Goal: Contribute content

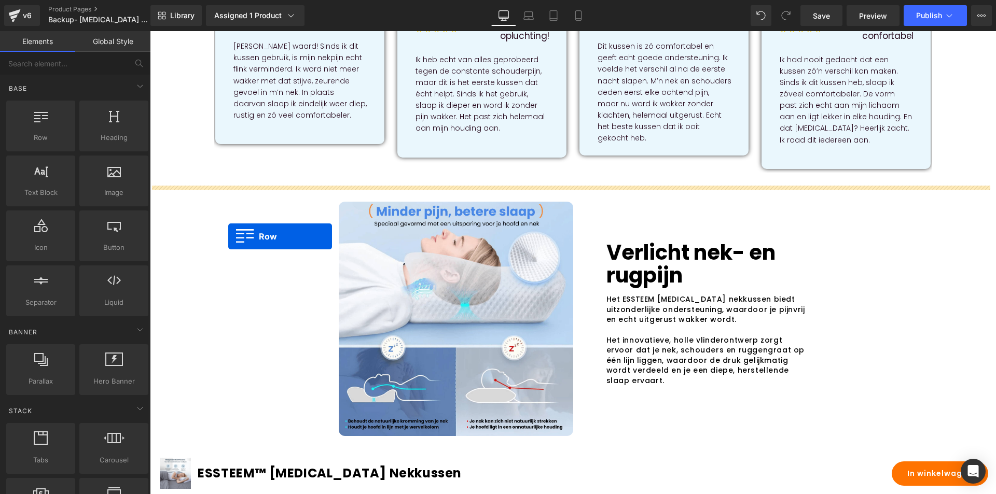
scroll to position [830, 0]
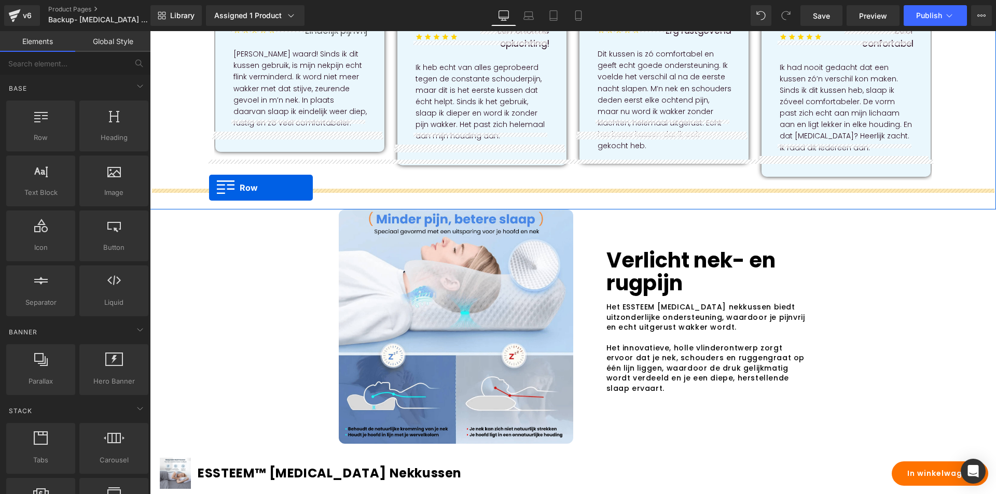
drag, startPoint x: 152, startPoint y: 172, endPoint x: 209, endPoint y: 188, distance: 59.2
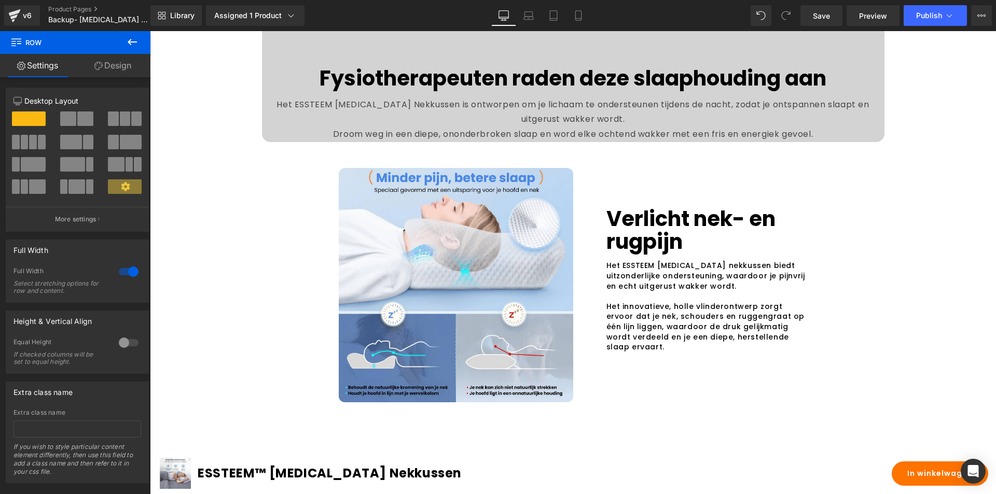
scroll to position [1297, 0]
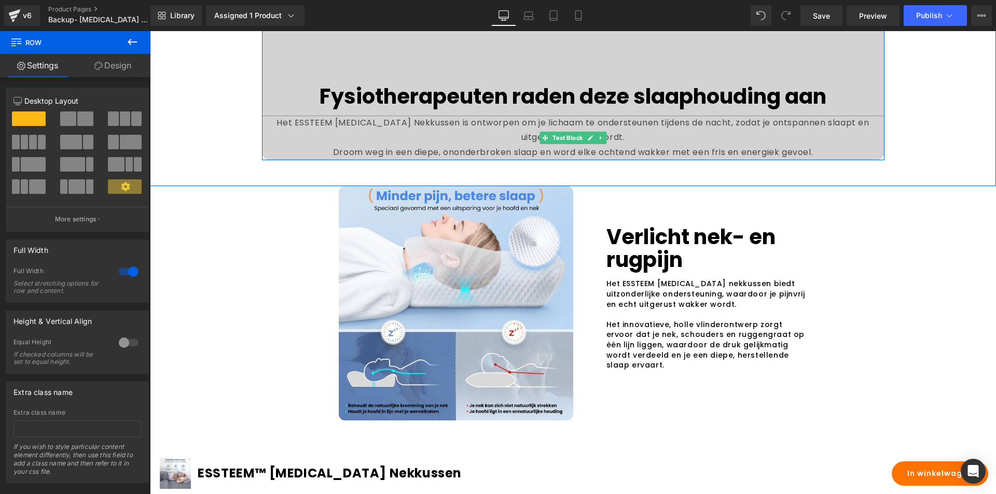
click at [287, 146] on p "Het ESSTEEM [MEDICAL_DATA] Nekkussen is ontworpen om je lichaam te ondersteunen…" at bounding box center [573, 131] width 623 height 30
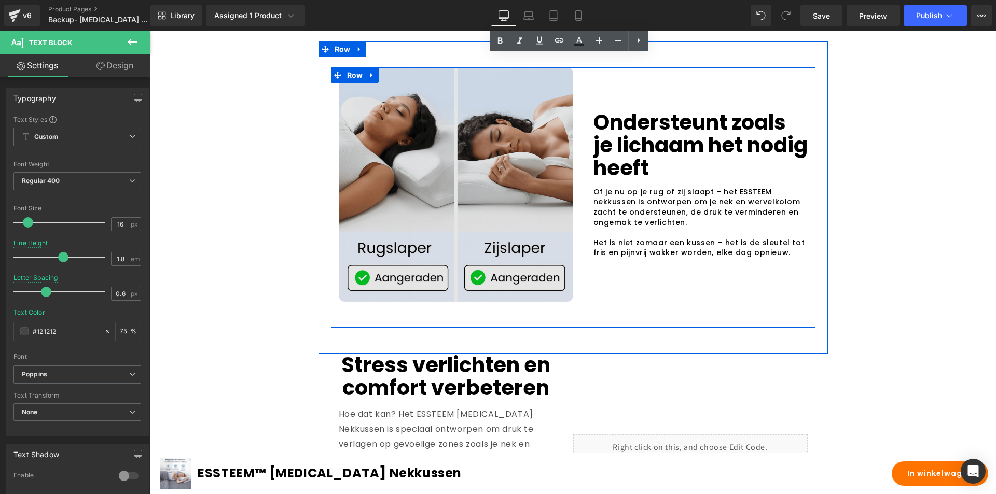
scroll to position [1660, 0]
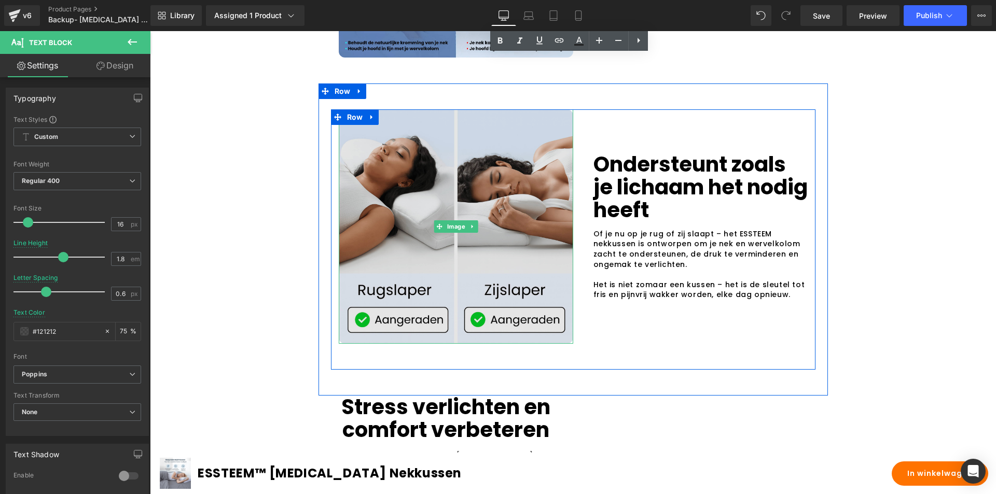
click at [494, 176] on img at bounding box center [456, 226] width 234 height 234
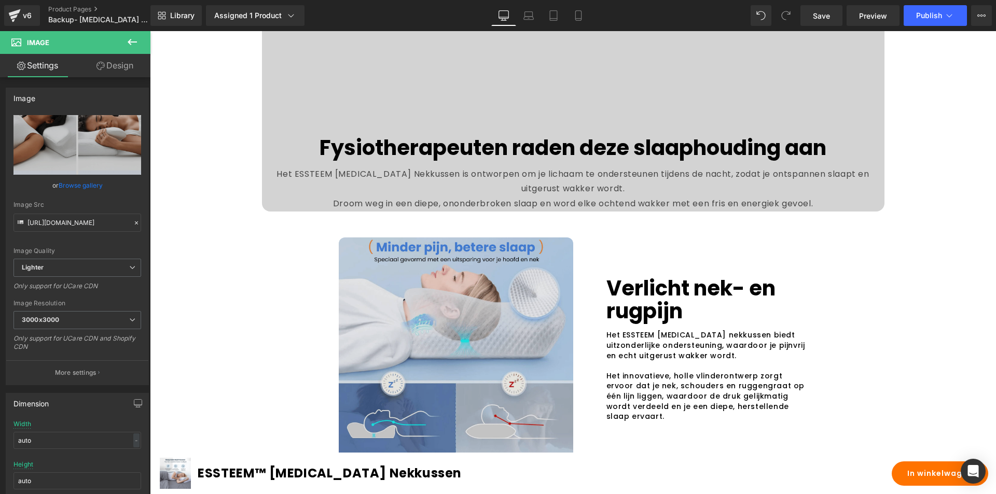
scroll to position [1245, 0]
click at [421, 312] on img at bounding box center [456, 355] width 234 height 234
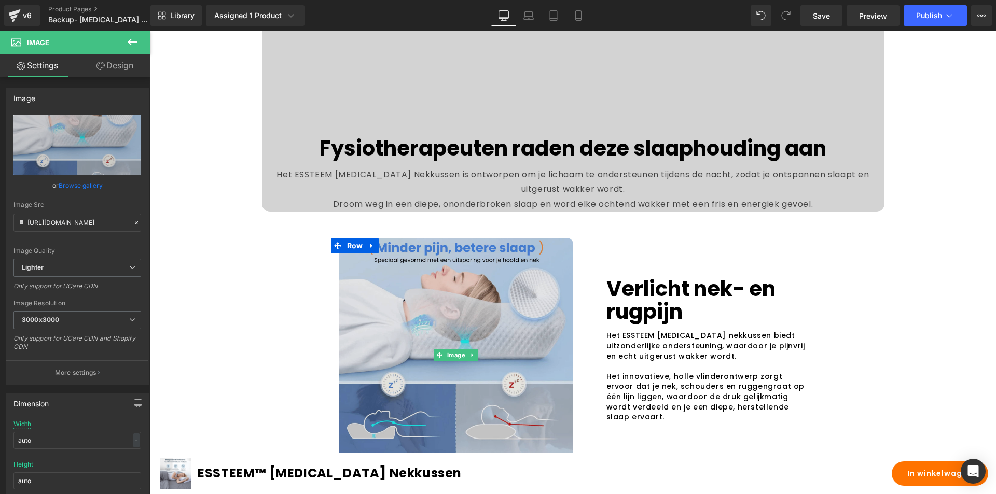
click at [391, 300] on img at bounding box center [456, 355] width 234 height 234
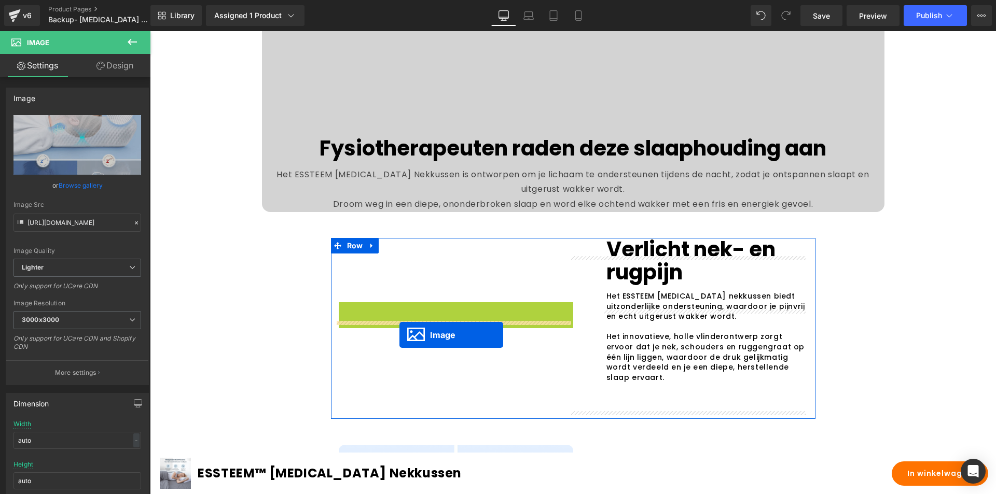
drag, startPoint x: 502, startPoint y: 375, endPoint x: 399, endPoint y: 335, distance: 110.2
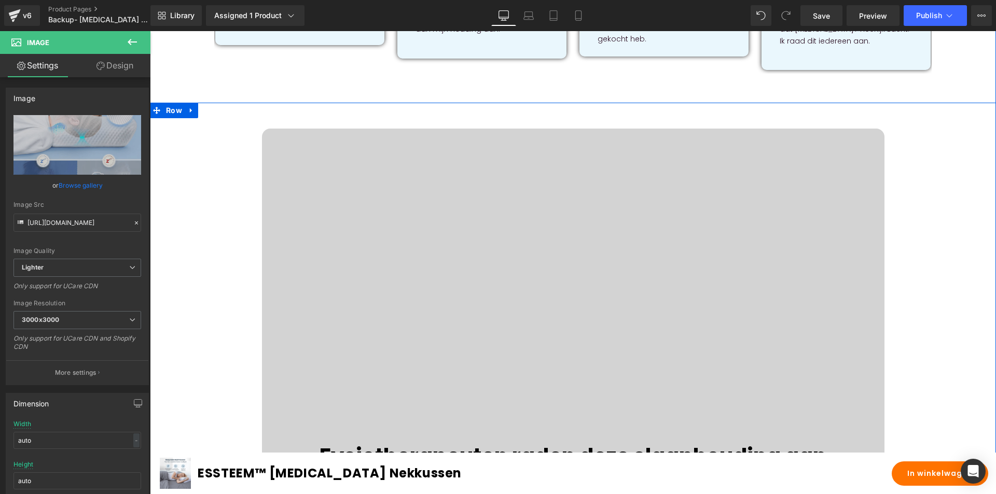
scroll to position [1141, 0]
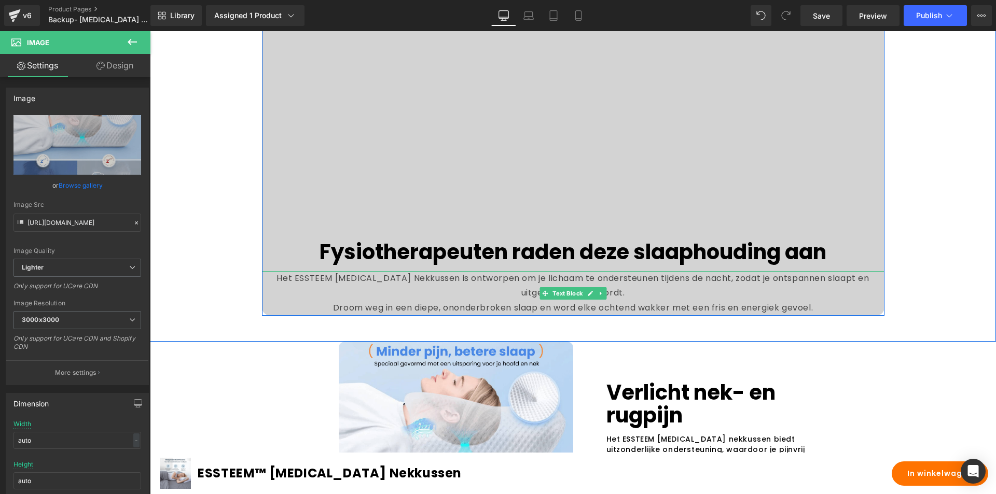
click at [786, 301] on p "Het ESSTEEM [MEDICAL_DATA] Nekkussen is ontworpen om je lichaam te ondersteunen…" at bounding box center [573, 286] width 623 height 30
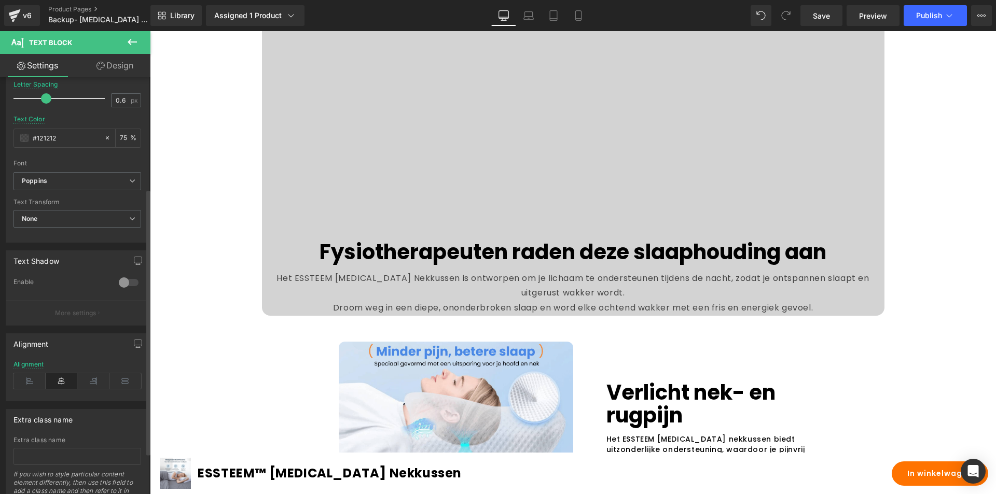
scroll to position [208, 0]
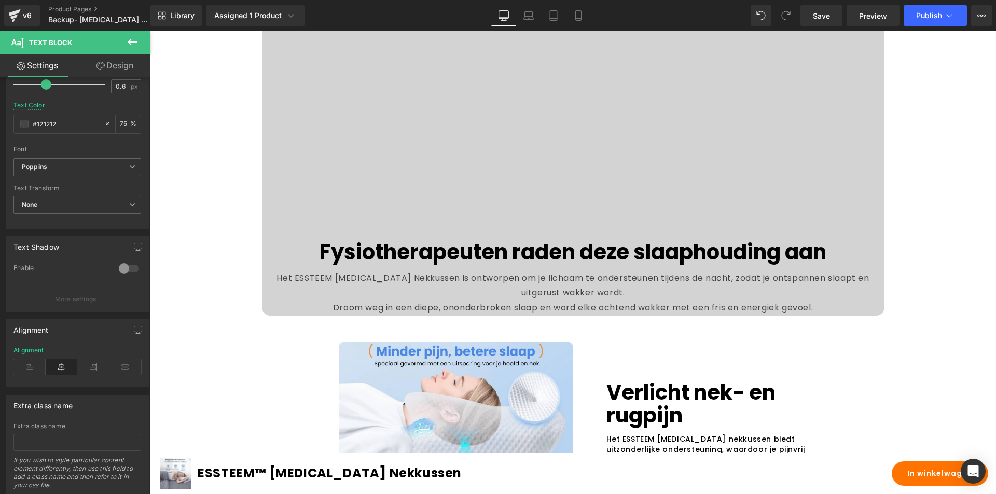
click at [111, 60] on link "Design" at bounding box center [114, 65] width 75 height 23
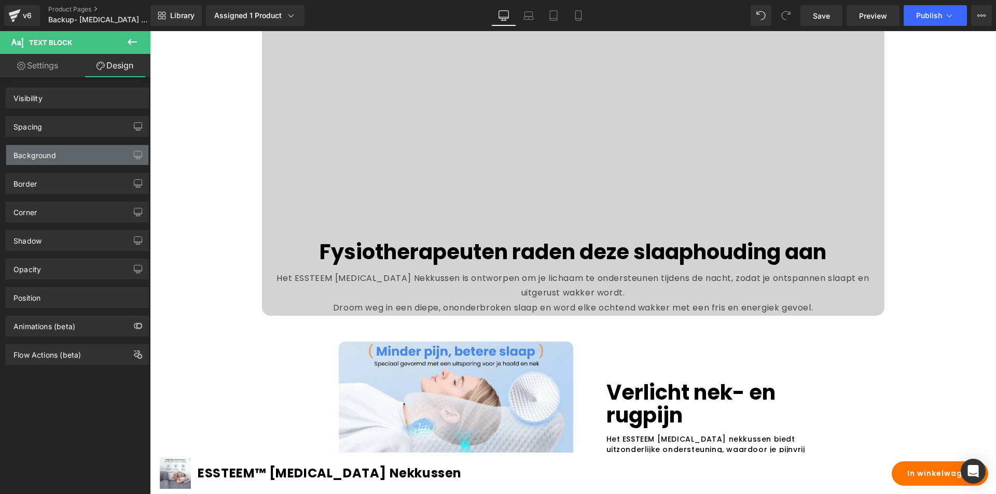
click at [81, 148] on div "Background" at bounding box center [77, 155] width 142 height 20
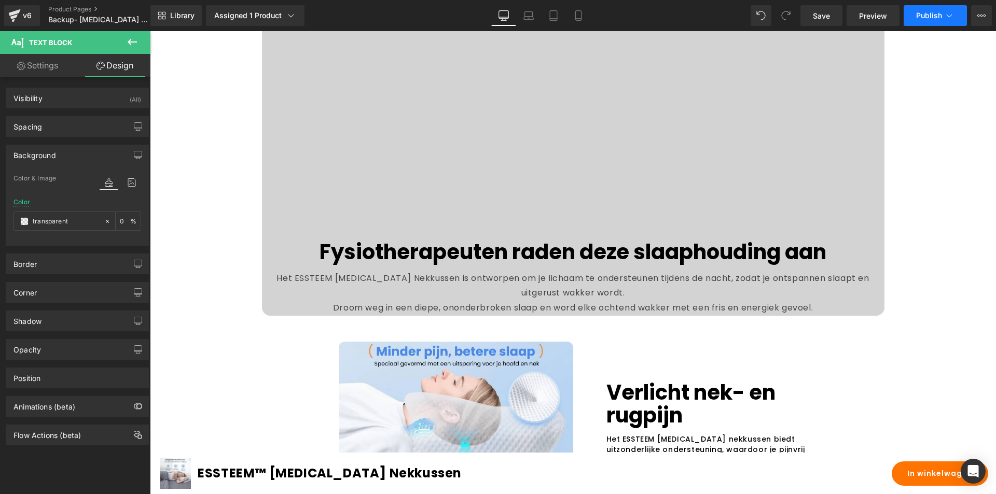
click at [909, 13] on button "Publish" at bounding box center [935, 15] width 63 height 21
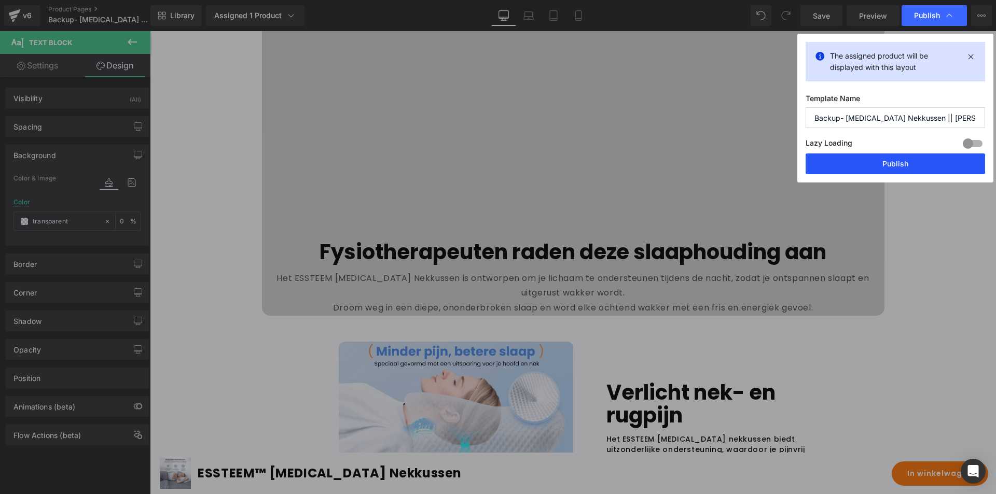
click at [840, 170] on button "Publish" at bounding box center [896, 164] width 180 height 21
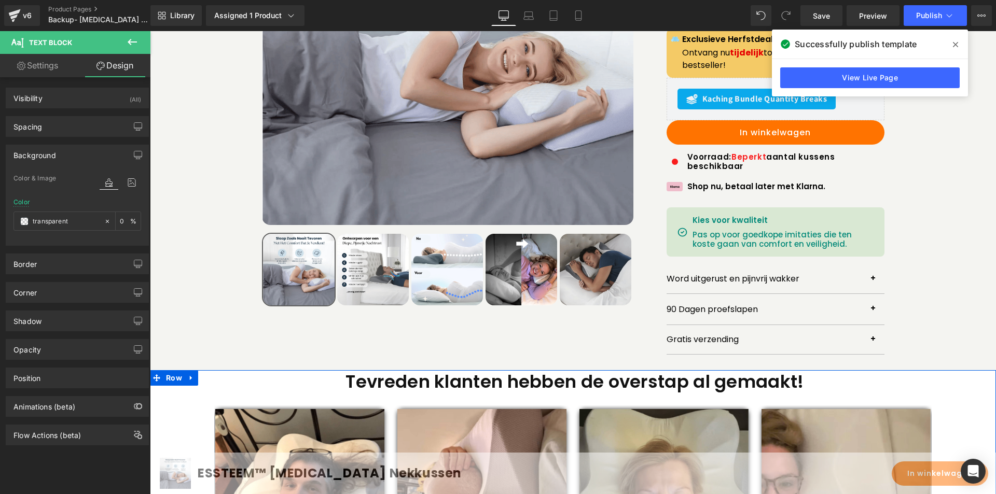
scroll to position [0, 0]
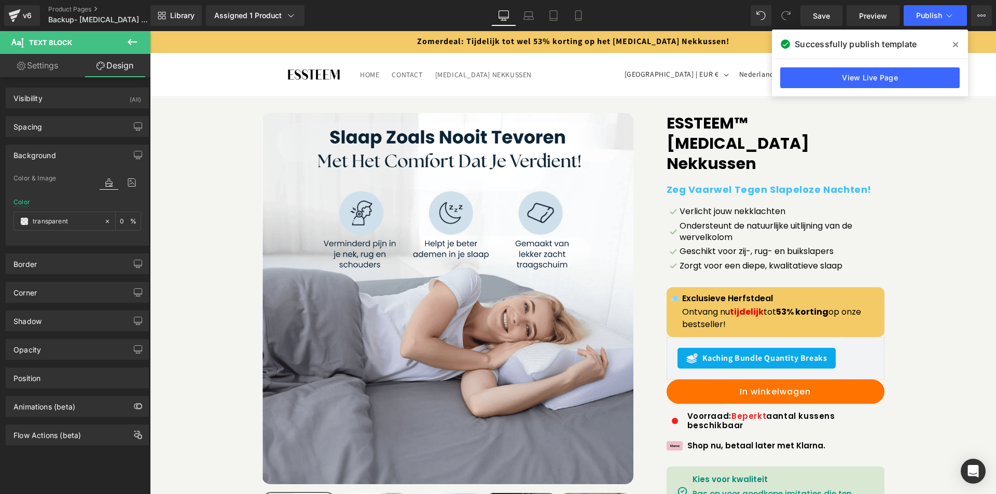
click at [403, 230] on img at bounding box center [447, 298] width 371 height 371
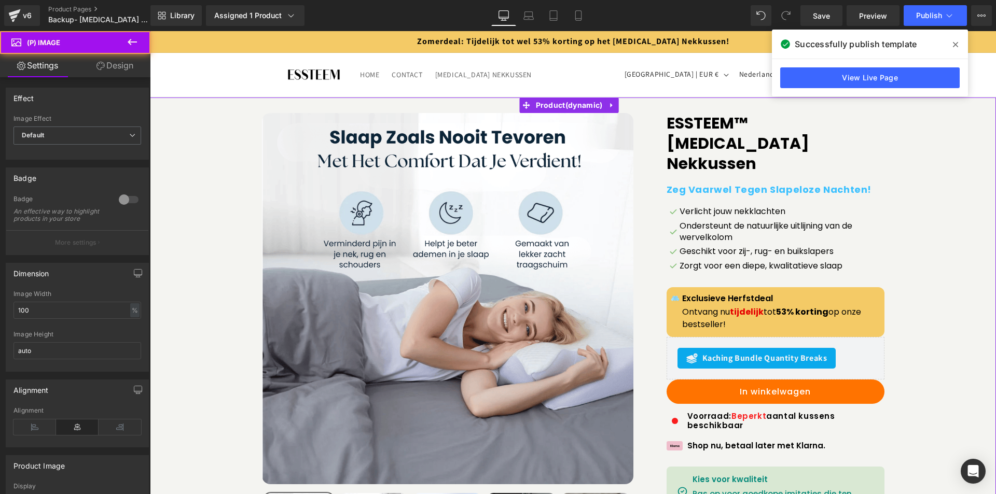
click at [177, 119] on div "Sale Off (P) Image ‹" at bounding box center [573, 364] width 836 height 502
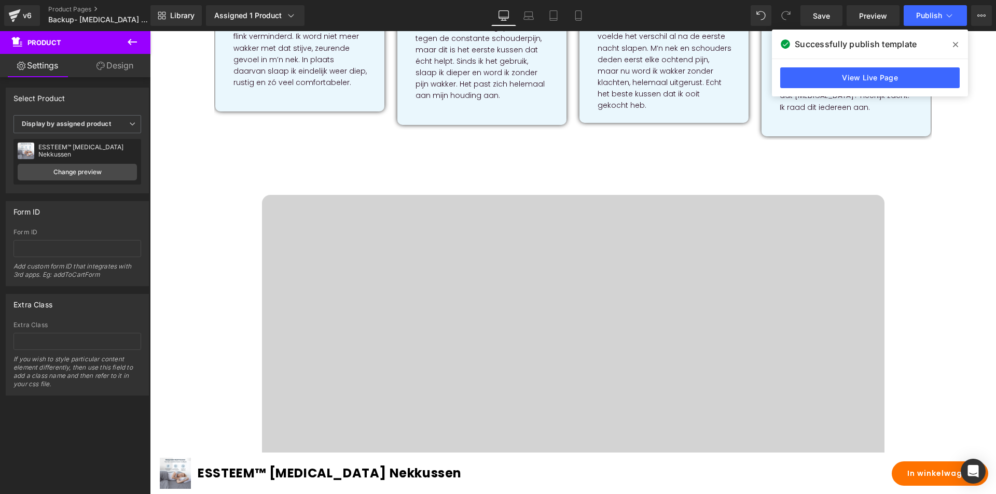
click at [205, 260] on div "Fysiotherapeuten raden deze slaaphouding aan Heading Het ESSTEEM [MEDICAL_DATA]…" at bounding box center [572, 404] width 825 height 418
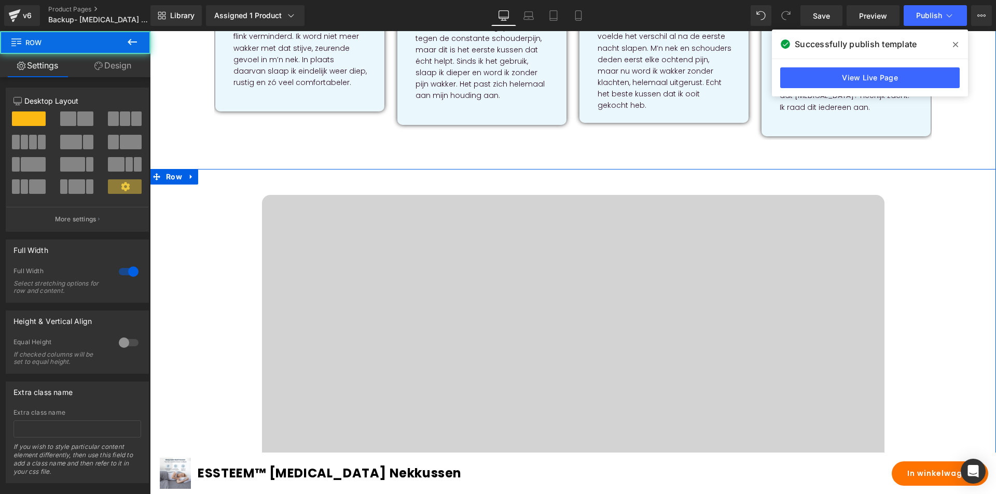
scroll to position [882, 0]
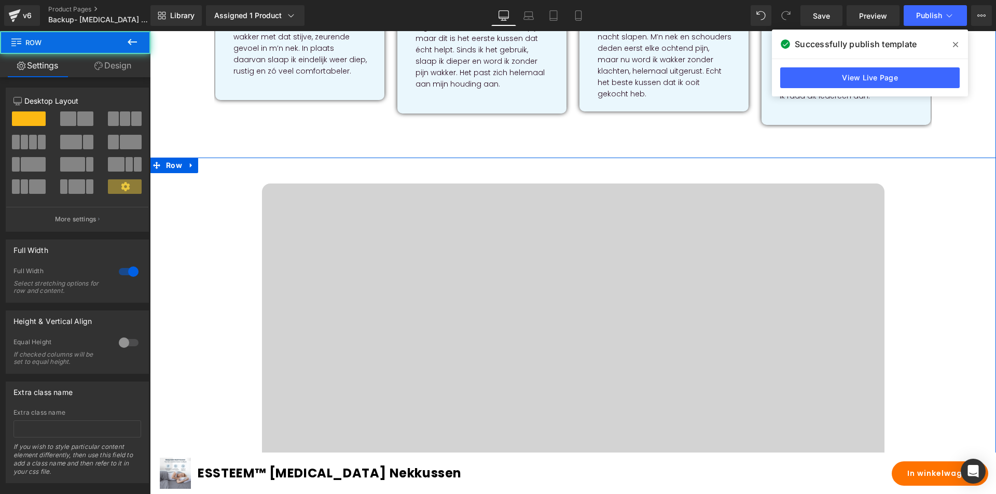
click at [206, 184] on div "Fysiotherapeuten raden deze slaaphouding aan Heading Het ESSTEEM [MEDICAL_DATA]…" at bounding box center [572, 393] width 825 height 418
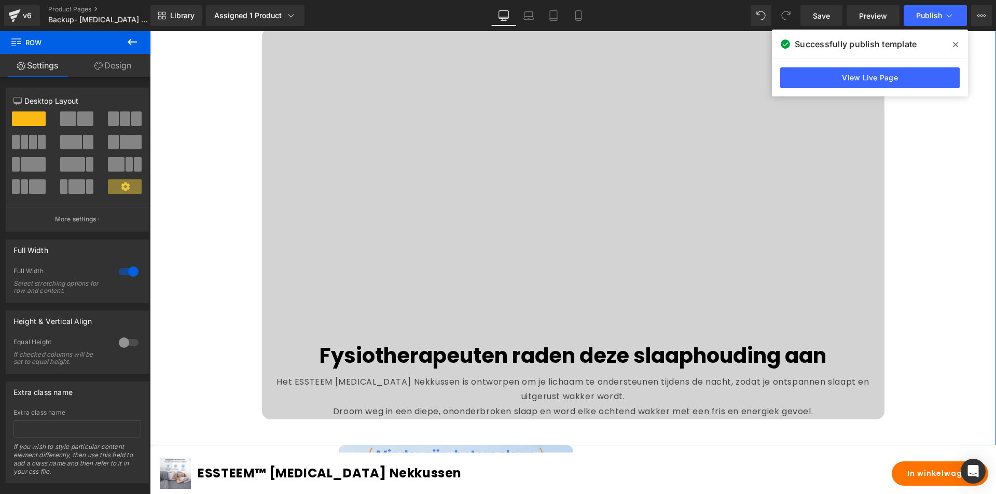
click at [201, 185] on div "Fysiotherapeuten raden deze slaaphouding aan Heading Het ESSTEEM [MEDICAL_DATA]…" at bounding box center [572, 237] width 825 height 418
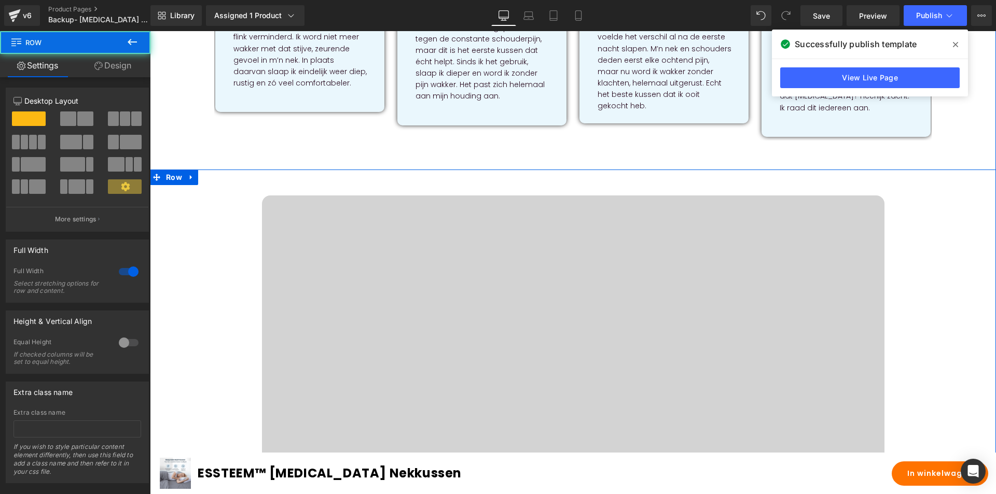
scroll to position [830, 0]
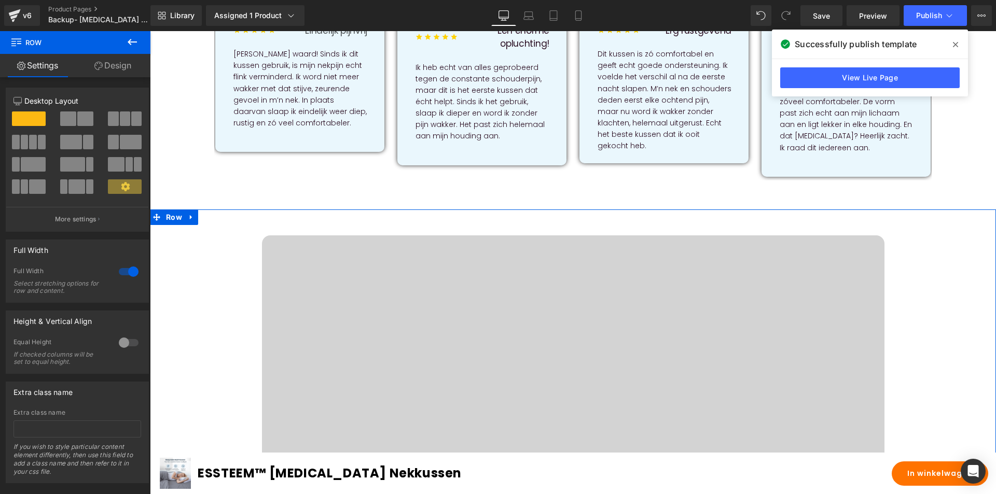
click at [109, 60] on link "Design" at bounding box center [112, 65] width 75 height 23
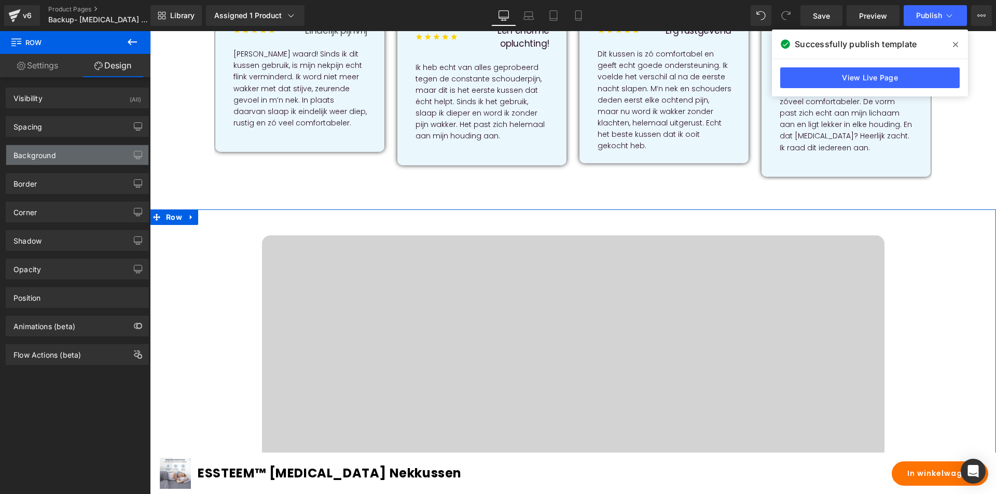
click at [55, 155] on div "Background" at bounding box center [34, 152] width 43 height 15
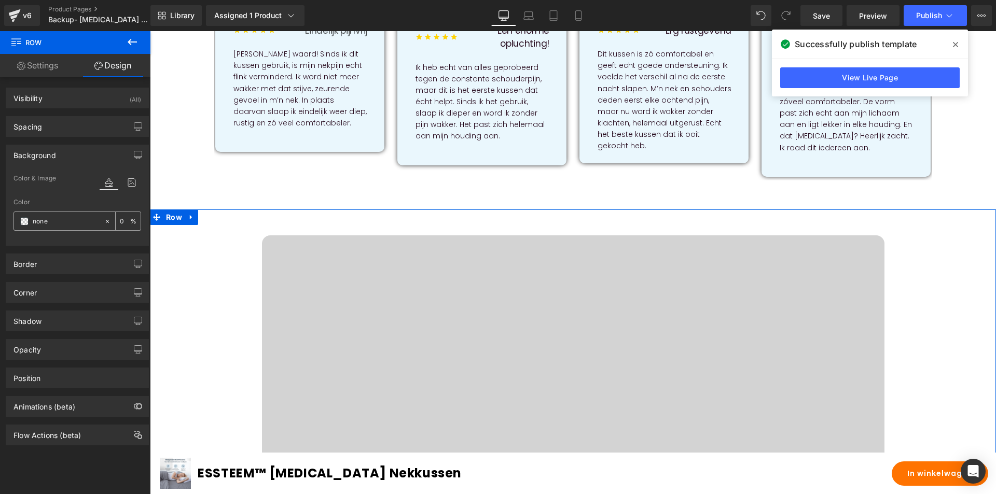
click at [104, 220] on icon at bounding box center [107, 221] width 7 height 7
click at [77, 225] on input "text" at bounding box center [66, 221] width 66 height 11
paste input "#f4f9fc"
type input "#f4f9fc"
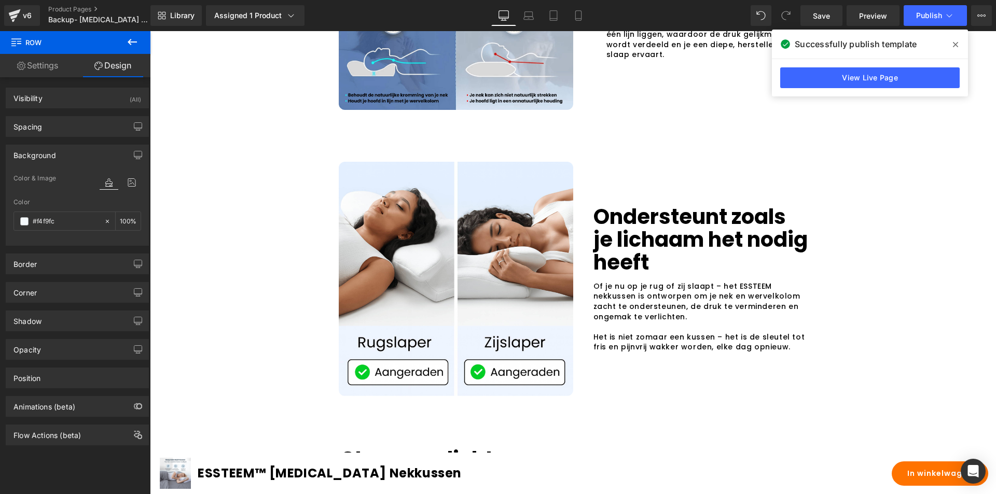
scroll to position [1608, 0]
click at [194, 247] on div "Sale Off (P) Image ESSTEEM™ [MEDICAL_DATA] Nekkussen Heading Row In winkelwagen…" at bounding box center [573, 127] width 846 height 3276
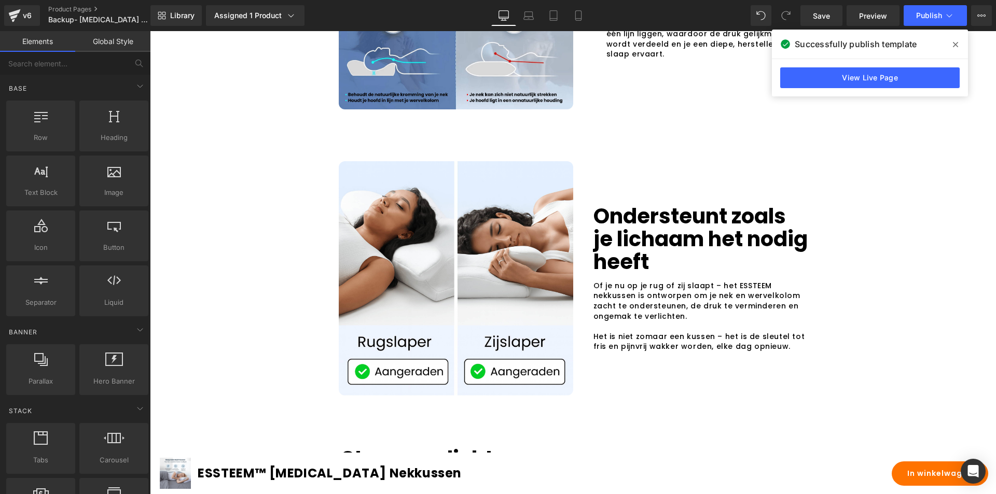
click at [224, 219] on div "Sale Off (P) Image ESSTEEM™ [MEDICAL_DATA] Nekkussen Heading Row In winkelwagen…" at bounding box center [573, 127] width 846 height 3276
click at [278, 222] on div "Sale Off (P) Image ESSTEEM™ [MEDICAL_DATA] Nekkussen Heading Row In winkelwagen…" at bounding box center [573, 127] width 846 height 3276
click at [876, 180] on div "Sale Off (P) Image ESSTEEM™ [MEDICAL_DATA] Nekkussen Heading Row In winkelwagen…" at bounding box center [573, 127] width 846 height 3276
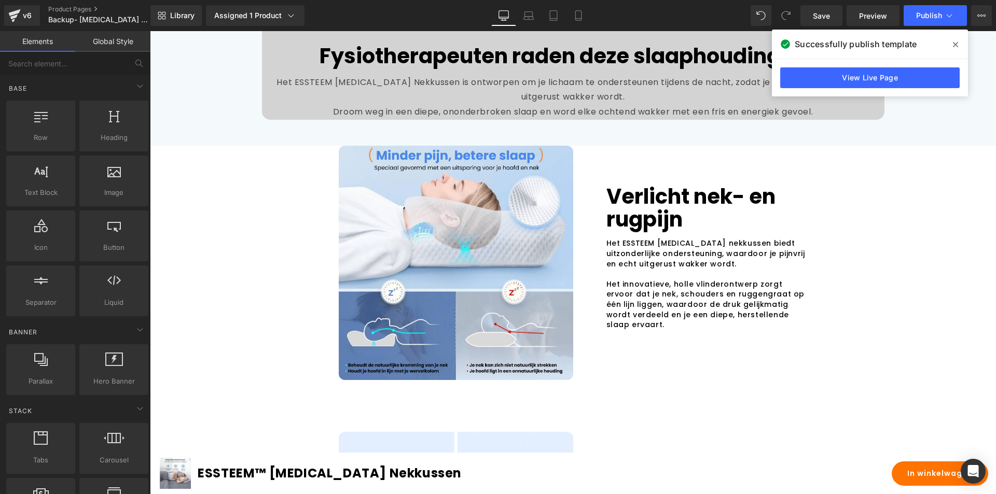
scroll to position [1349, 0]
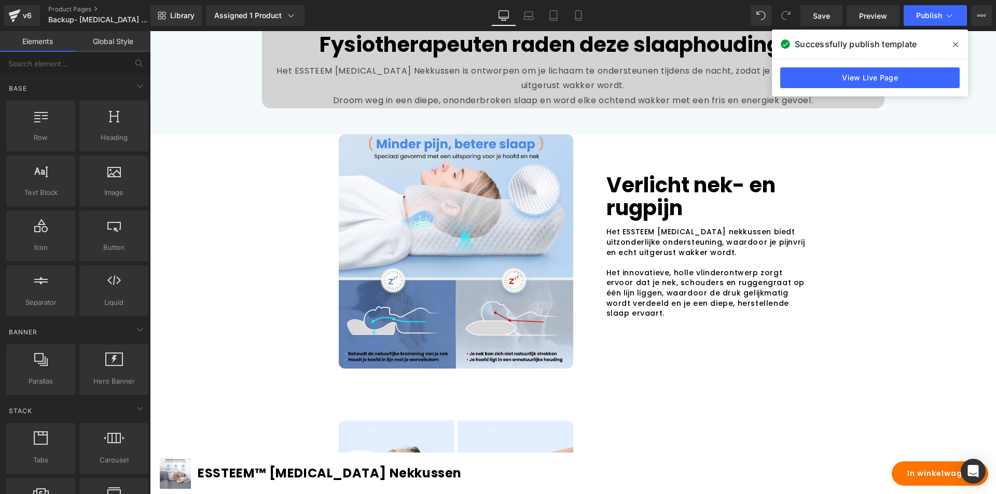
click at [256, 219] on div "Sale Off (P) Image ESSTEEM™ [MEDICAL_DATA] Nekkussen Heading Row In winkelwagen…" at bounding box center [573, 386] width 846 height 3276
click at [958, 45] on icon at bounding box center [955, 44] width 5 height 8
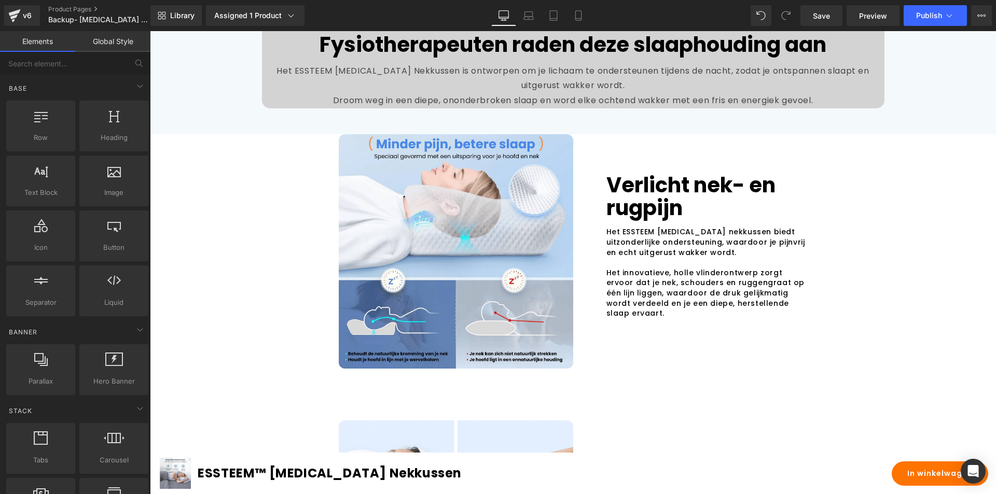
click at [821, 212] on div "Sale Off (P) Image ESSTEEM™ [MEDICAL_DATA] Nekkussen Heading Row In winkelwagen…" at bounding box center [573, 386] width 846 height 3276
click at [857, 213] on div "Sale Off (P) Image ESSTEEM™ [MEDICAL_DATA] Nekkussen Heading Row In winkelwagen…" at bounding box center [573, 386] width 846 height 3276
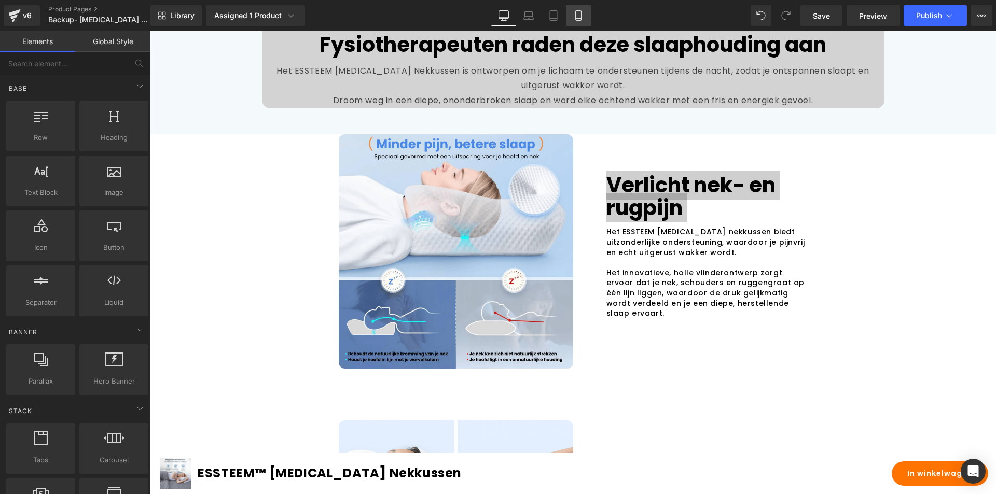
click at [583, 15] on icon at bounding box center [578, 15] width 10 height 10
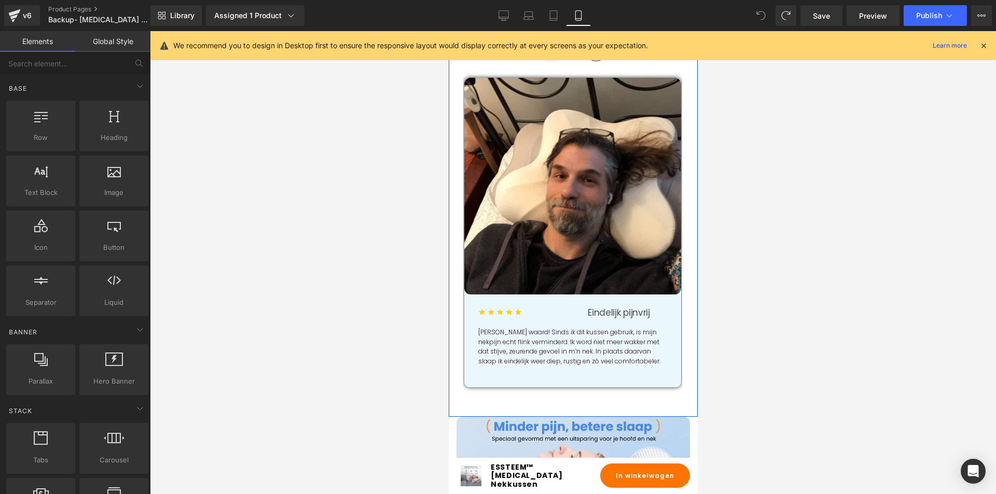
scroll to position [1085, 0]
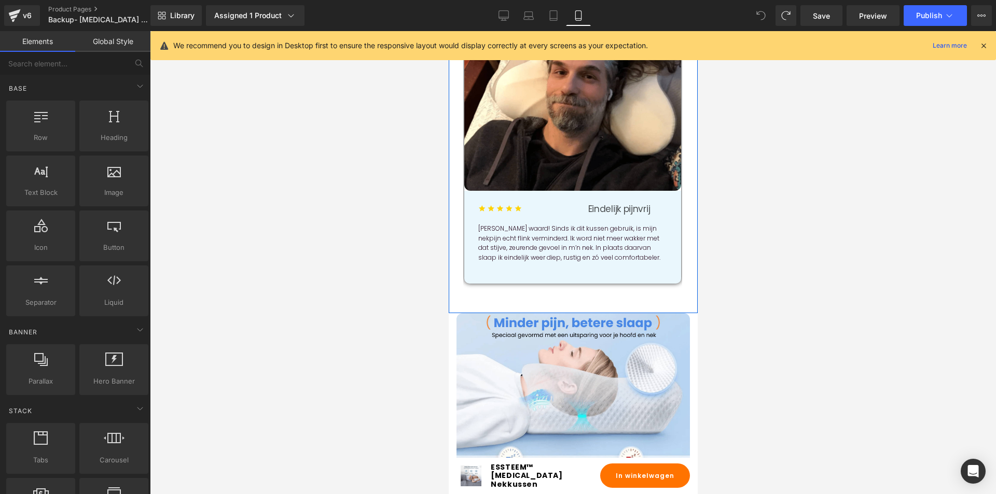
click at [451, 281] on div "Tevreden klanten hebben de overstap al gemaakt! Heading Image Image Eindelijk p…" at bounding box center [572, 98] width 249 height 429
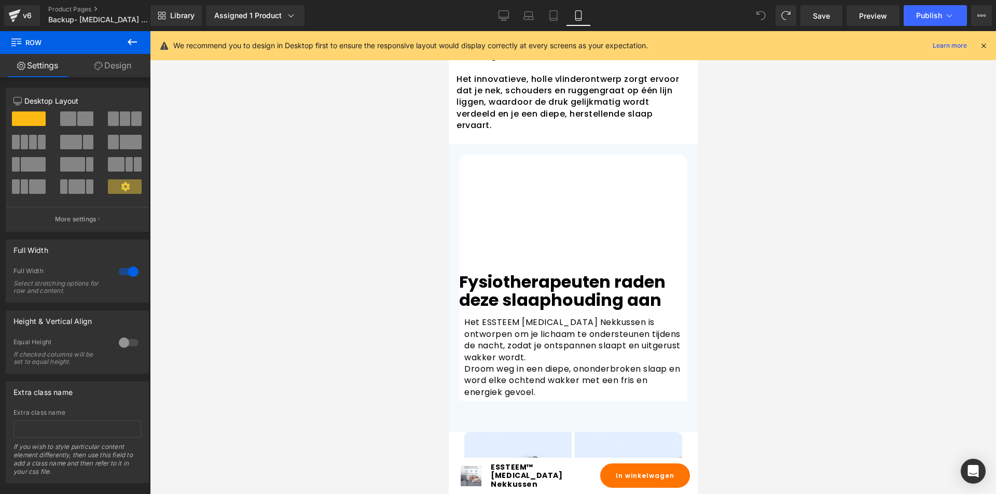
scroll to position [1655, 0]
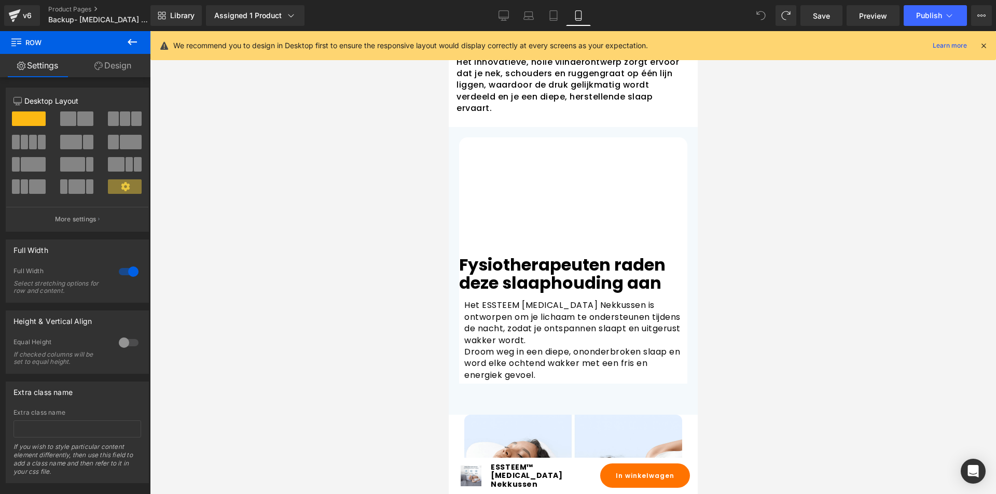
click at [764, 15] on icon at bounding box center [760, 15] width 9 height 9
click at [758, 16] on icon at bounding box center [760, 15] width 9 height 9
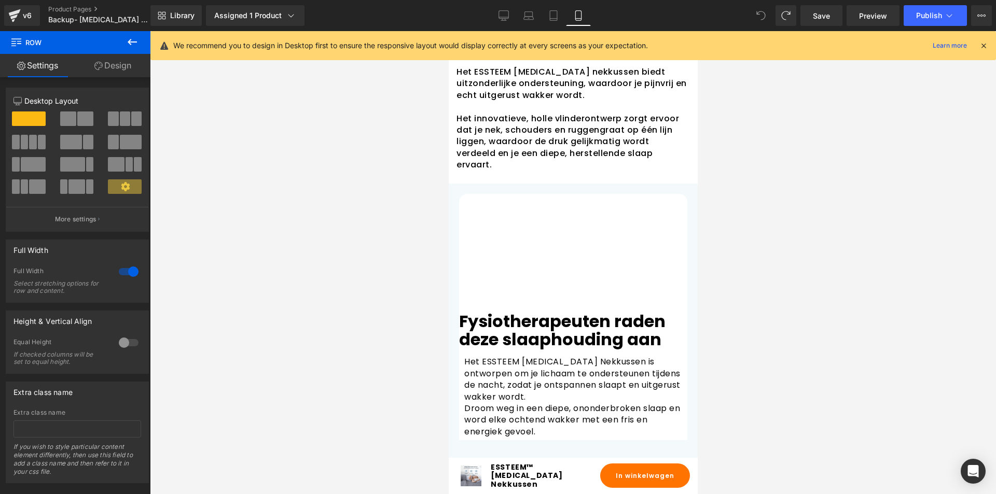
scroll to position [1552, 0]
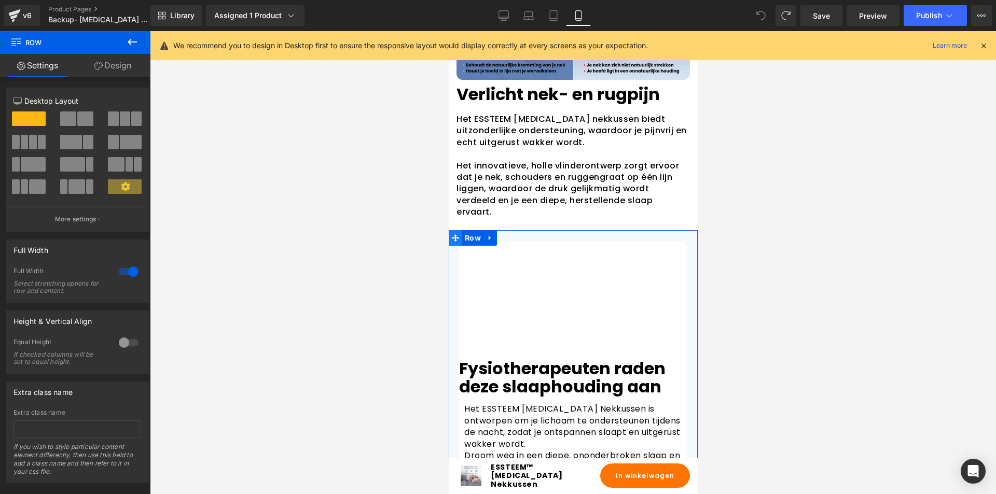
click at [455, 234] on icon at bounding box center [454, 237] width 7 height 7
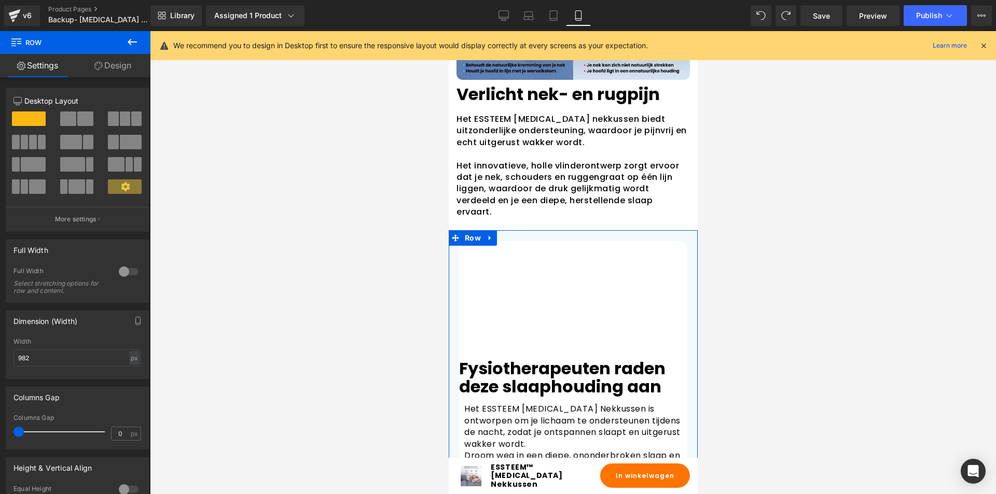
click at [102, 59] on link "Design" at bounding box center [112, 65] width 75 height 23
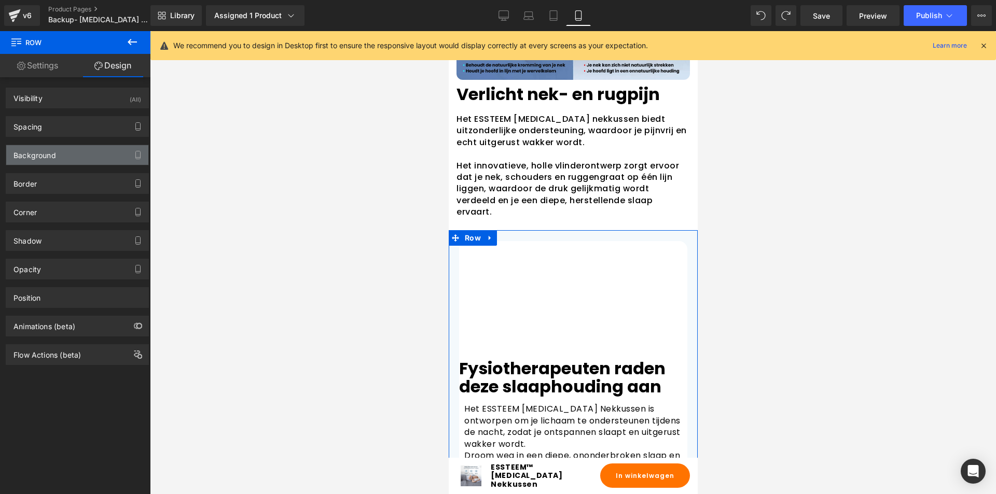
click at [55, 151] on div "Background" at bounding box center [34, 152] width 43 height 15
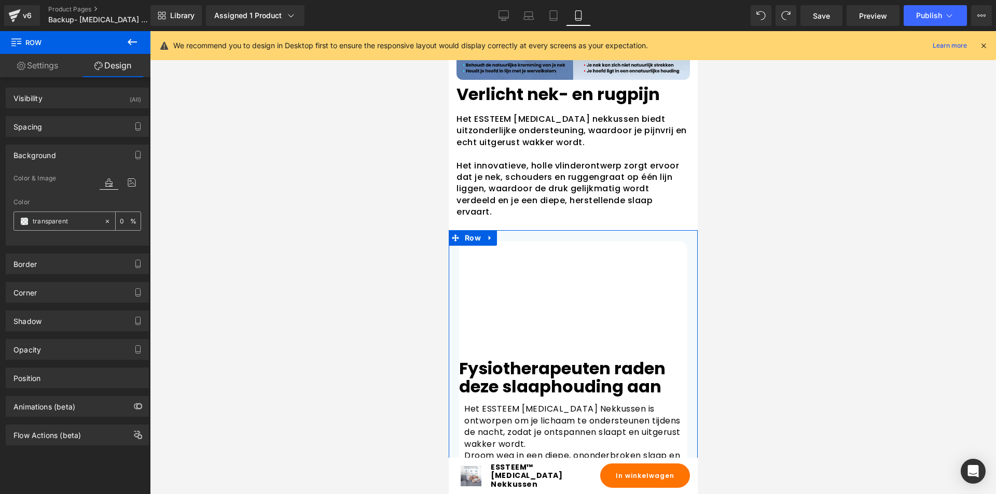
click at [106, 221] on icon at bounding box center [107, 220] width 3 height 3
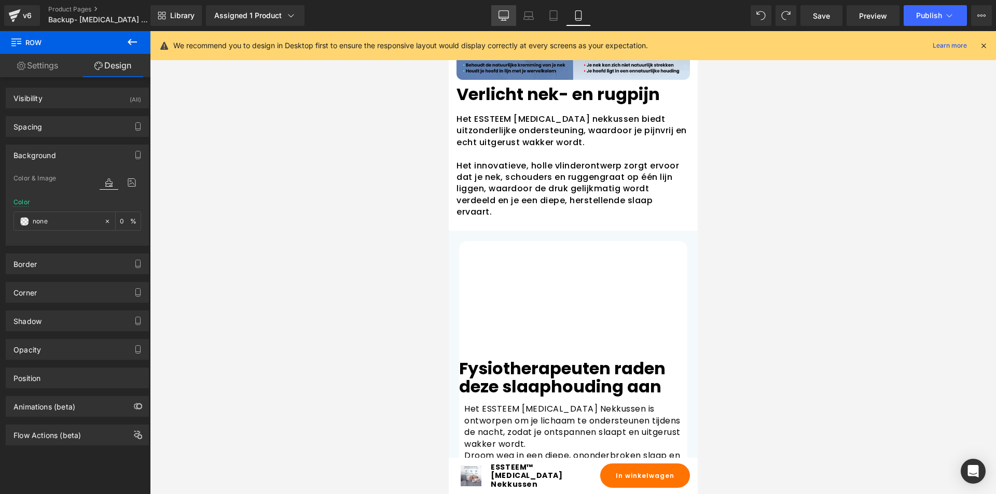
click at [501, 15] on icon at bounding box center [504, 15] width 10 height 10
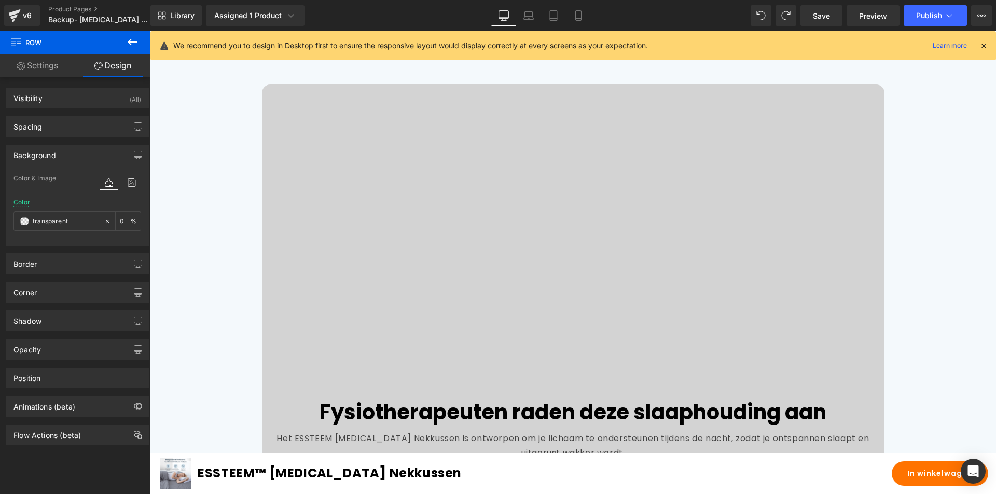
scroll to position [1287, 0]
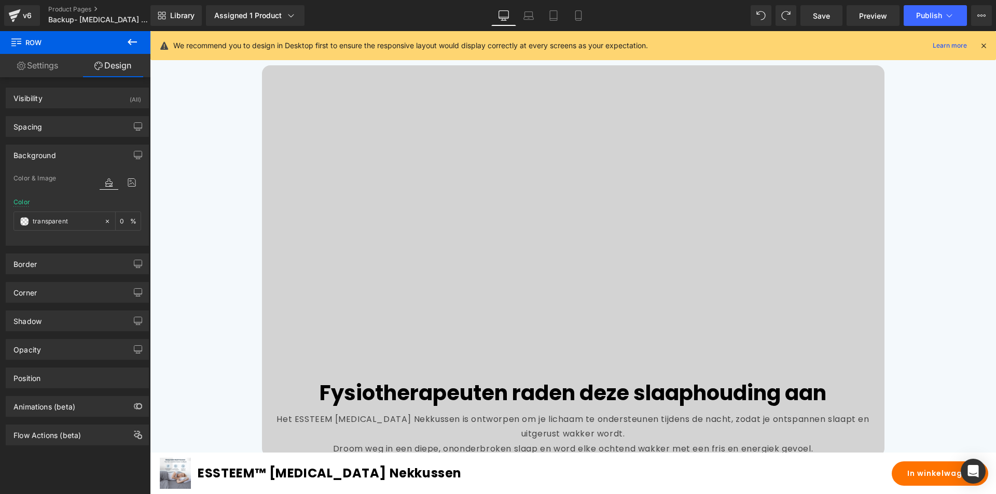
click at [188, 169] on div "Fysiotherapeuten raden deze slaaphouding aan Heading Het ESSTEEM [MEDICAL_DATA]…" at bounding box center [572, 274] width 825 height 418
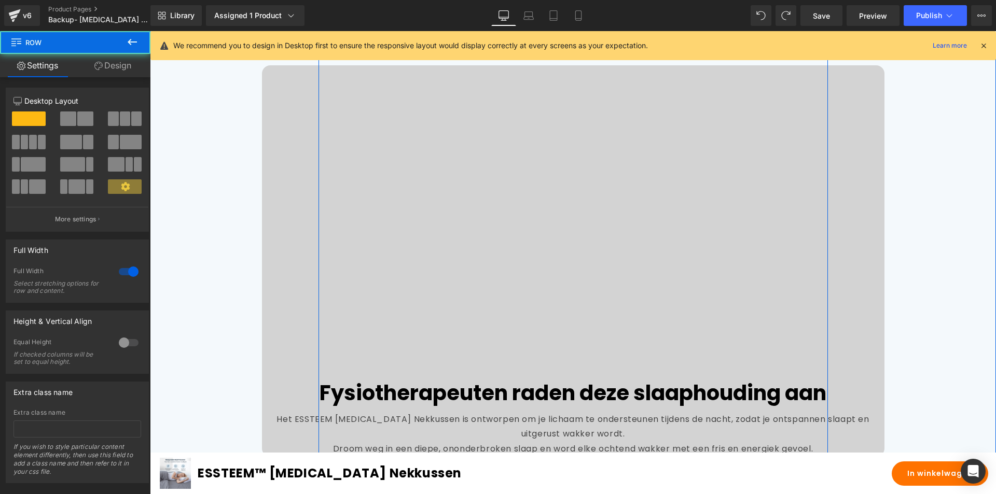
click at [192, 130] on div "Fysiotherapeuten raden deze slaaphouding aan Heading Het ESSTEEM [MEDICAL_DATA]…" at bounding box center [572, 274] width 825 height 418
click at [106, 58] on link "Design" at bounding box center [112, 65] width 75 height 23
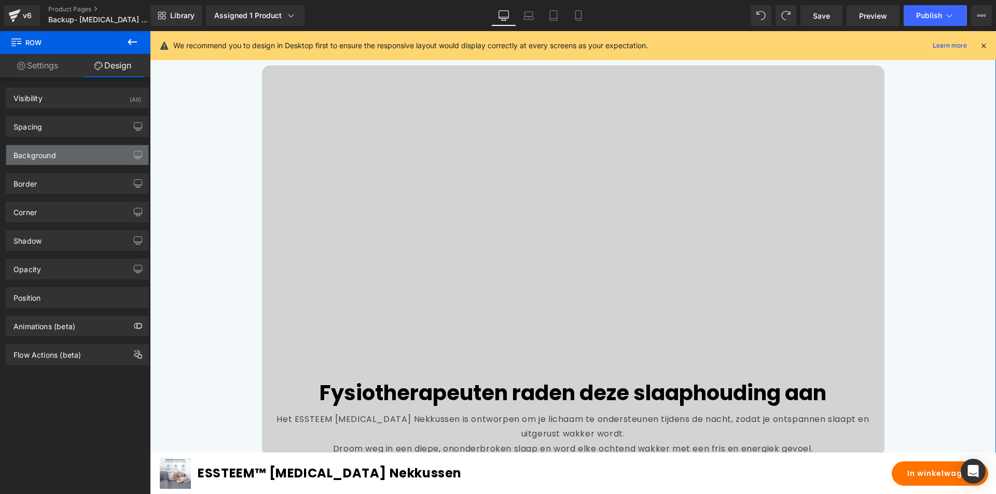
click at [53, 153] on div "Background" at bounding box center [34, 152] width 43 height 15
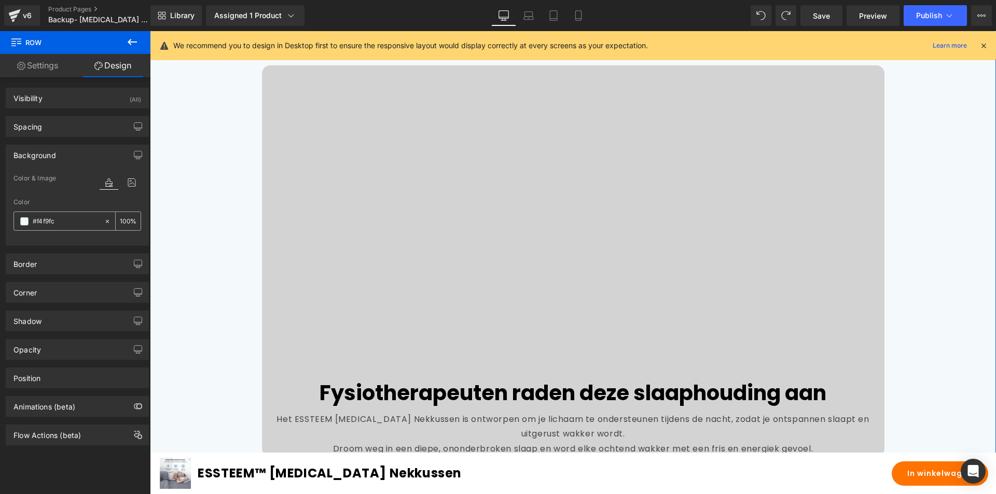
click at [104, 220] on icon at bounding box center [107, 221] width 7 height 7
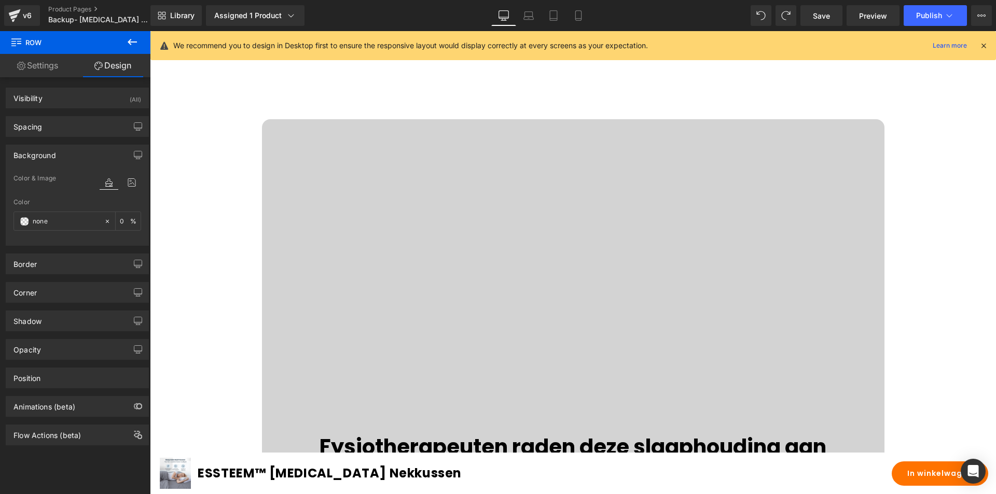
scroll to position [1235, 0]
click at [23, 18] on div "v6" at bounding box center [27, 15] width 13 height 13
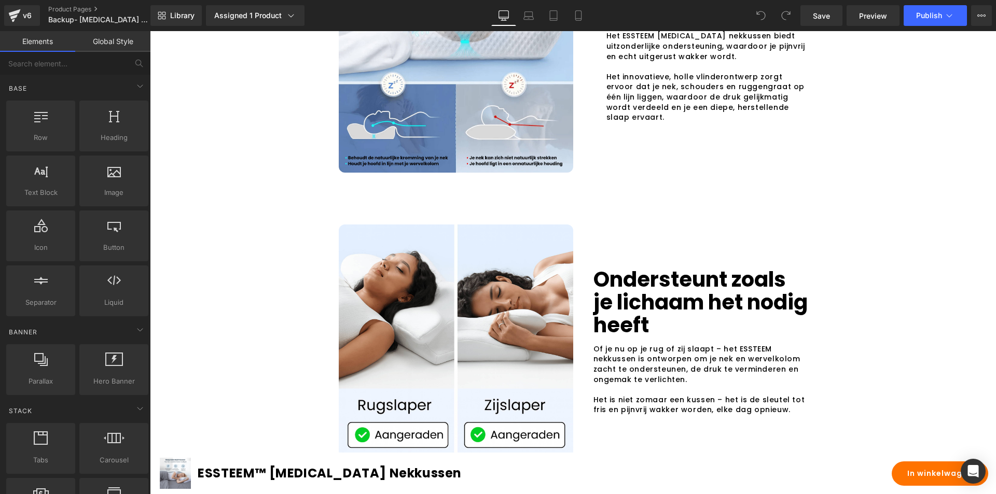
scroll to position [1556, 0]
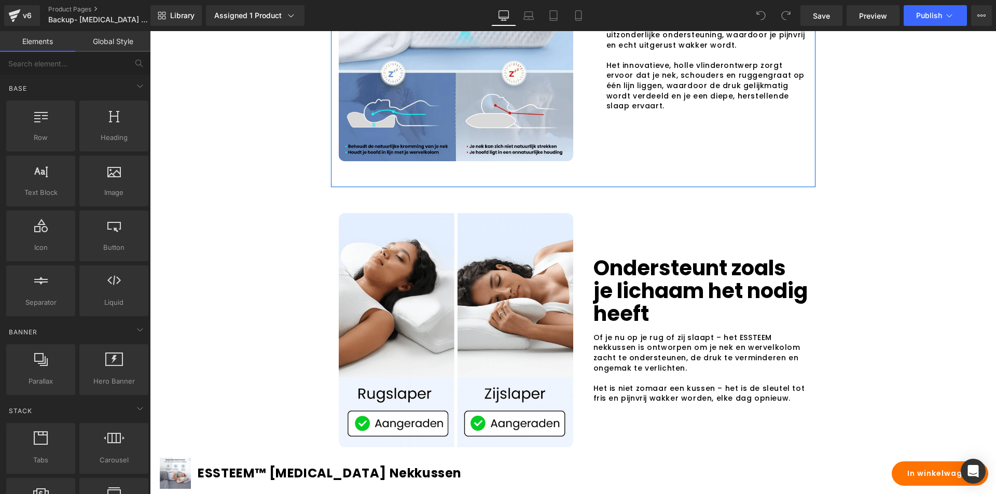
click at [619, 184] on div "Image Verlicht nek- en rugpijn Heading Het ESSTEEM Memory Foam nekkussen biedt …" at bounding box center [573, 57] width 485 height 260
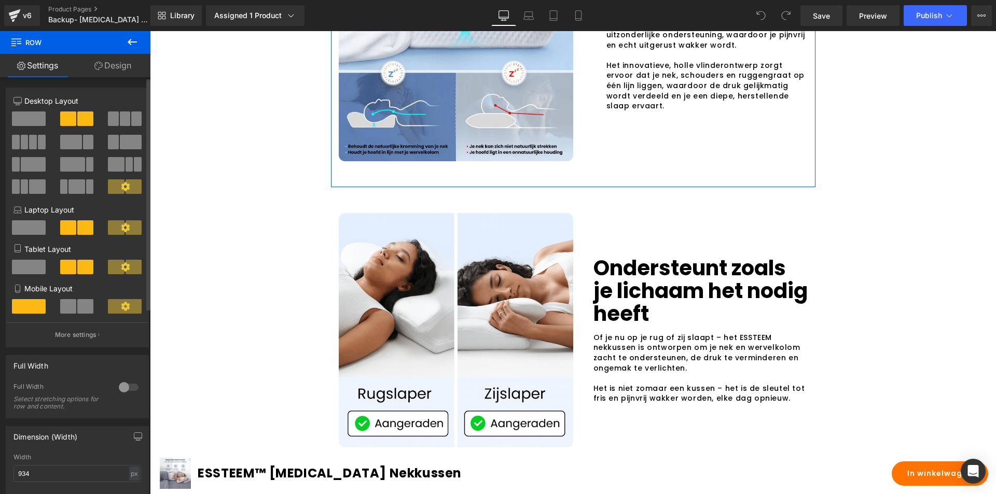
click at [21, 119] on span at bounding box center [29, 119] width 34 height 15
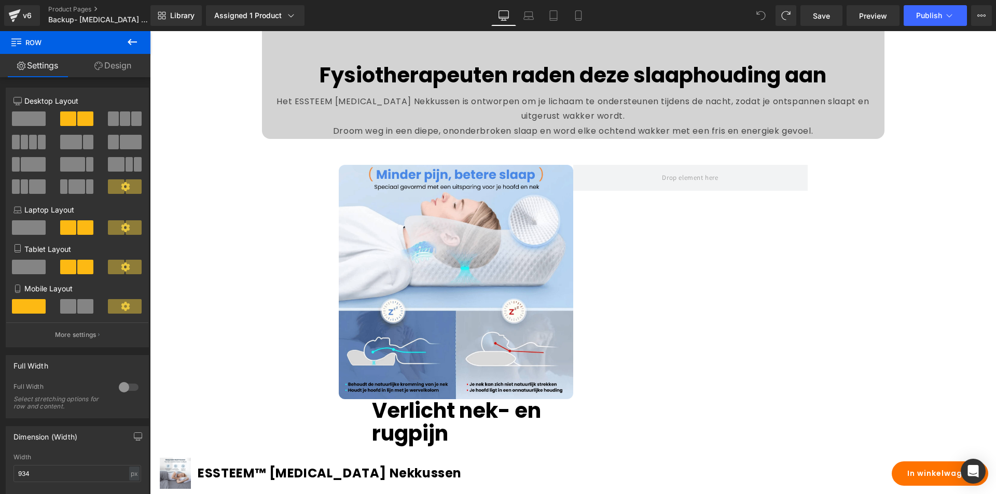
scroll to position [1315, 0]
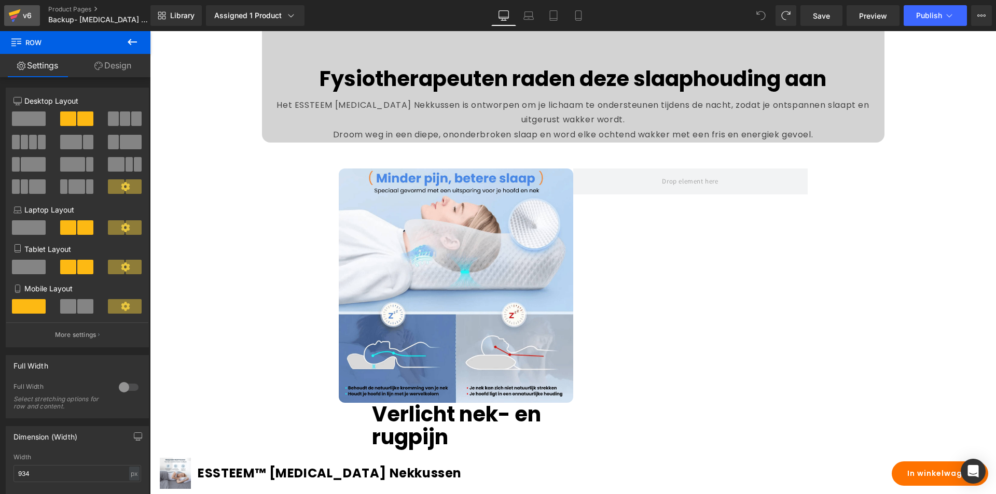
click at [23, 15] on div "v6" at bounding box center [27, 15] width 13 height 13
